Goal: Find specific page/section: Find specific page/section

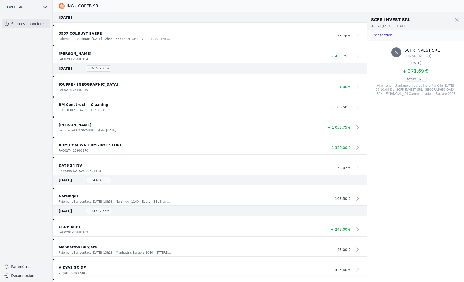
click at [140, 87] on p "FAC0273-23HIO249" at bounding box center [115, 89] width 113 height 5
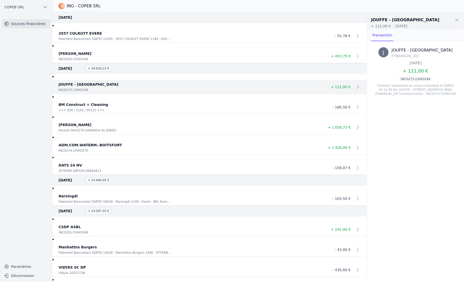
drag, startPoint x: 424, startPoint y: 167, endPoint x: 397, endPoint y: 165, distance: 26.8
click at [424, 167] on div "[PERSON_NAME][GEOGRAPHIC_DATA] [FINANCIAL_ID] [DATE] + 121,00 € FAC0273-23HIO24…" at bounding box center [415, 161] width 97 height 241
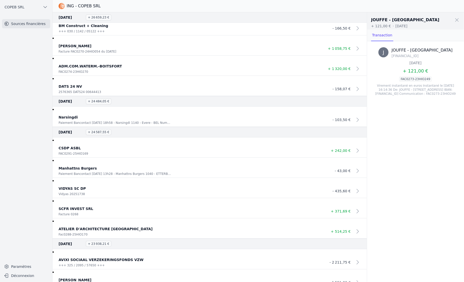
scroll to position [84, 0]
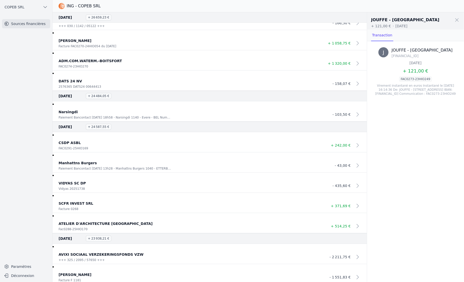
click at [246, 146] on div "FAC0291-25HIO169" at bounding box center [190, 148] width 262 height 5
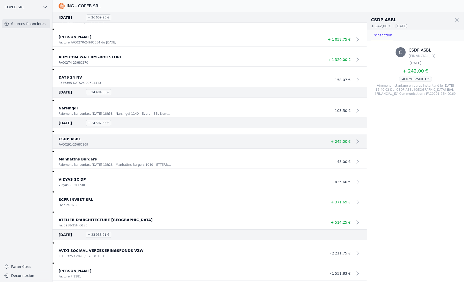
scroll to position [112, 0]
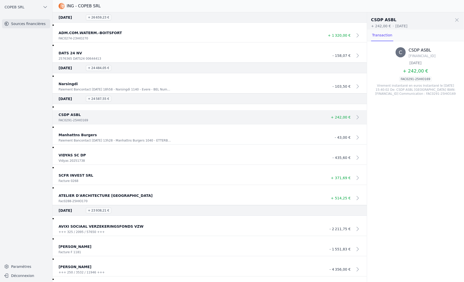
click at [192, 172] on p "SCFR INVEST SRL" at bounding box center [190, 175] width 262 height 6
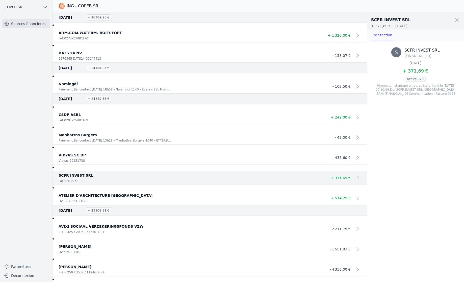
click at [370, 157] on div "S SCFR INVEST SRL [FINANCIAL_ID] [DATE] + 371,69 € Facture 0268 Virement instan…" at bounding box center [415, 161] width 97 height 241
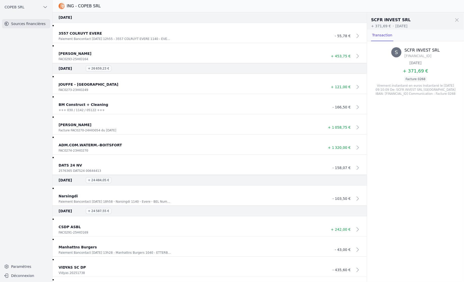
click at [389, 184] on div "S SCFR INVEST SRL [FINANCIAL_ID] [DATE] + 371,69 € Facture 0268 Virement instan…" at bounding box center [415, 161] width 97 height 241
